Goal: Information Seeking & Learning: Understand process/instructions

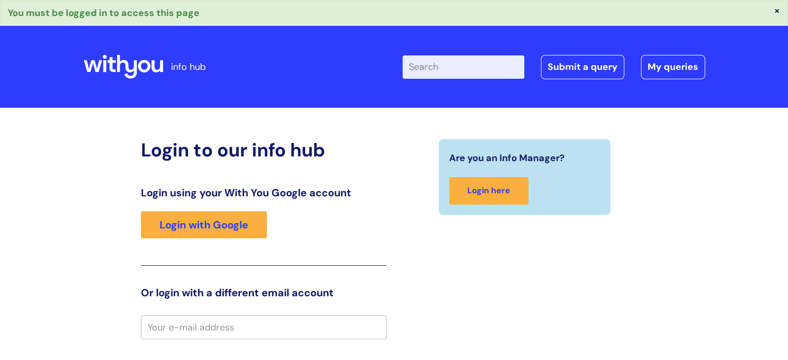
click at [173, 327] on input "email" at bounding box center [263, 327] width 245 height 24
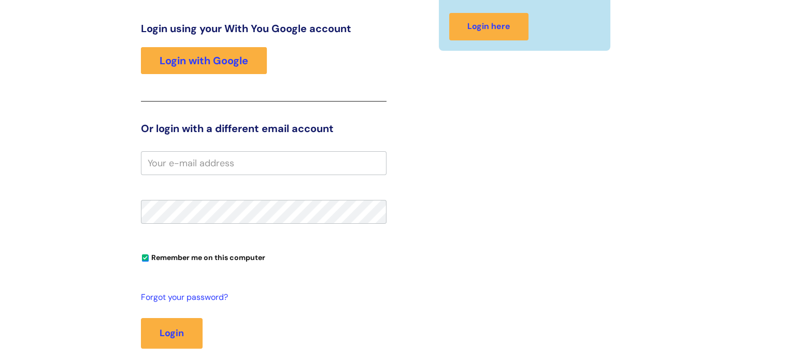
scroll to position [104, 0]
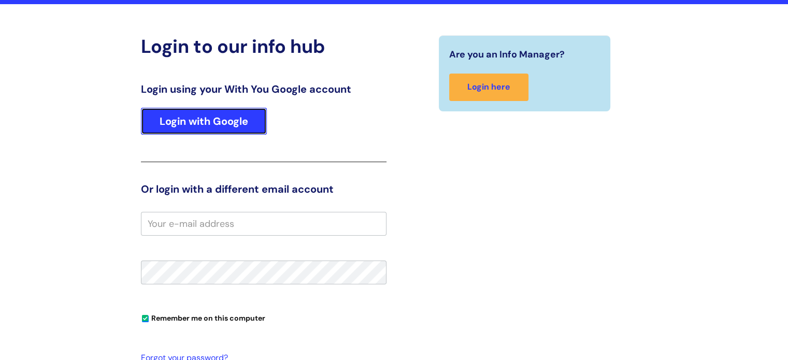
click at [211, 113] on link "Login with Google" at bounding box center [204, 121] width 126 height 27
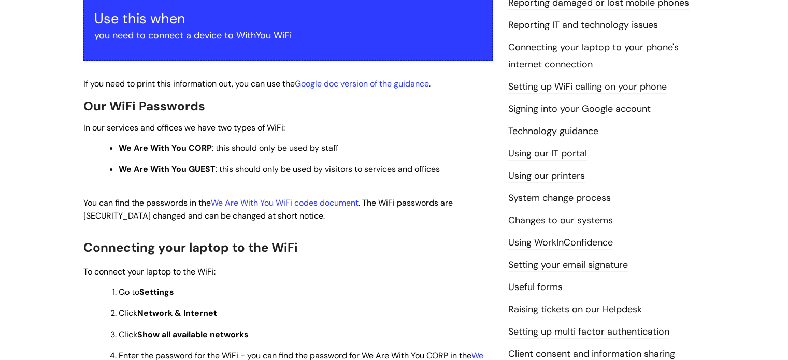
scroll to position [207, 0]
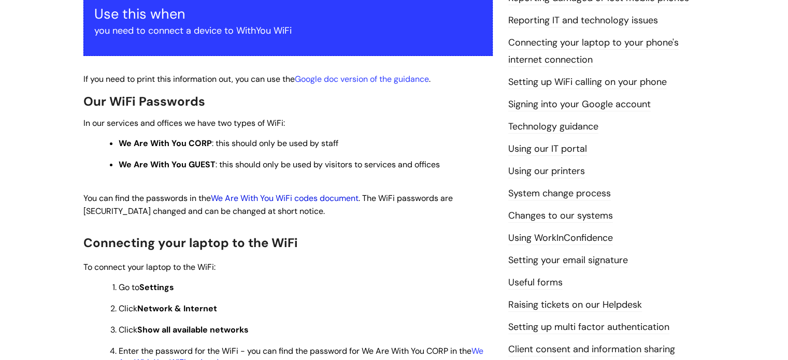
click at [350, 201] on link "We Are With You WiFi codes document" at bounding box center [285, 198] width 148 height 11
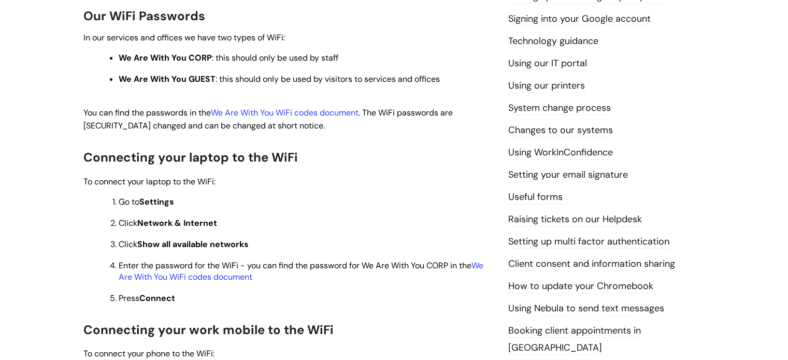
scroll to position [311, 0]
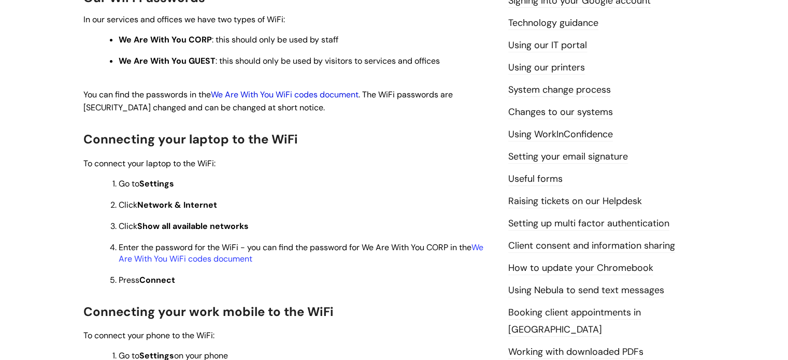
click at [283, 93] on link "We Are With You WiFi codes document" at bounding box center [285, 94] width 148 height 11
